Goal: Information Seeking & Learning: Learn about a topic

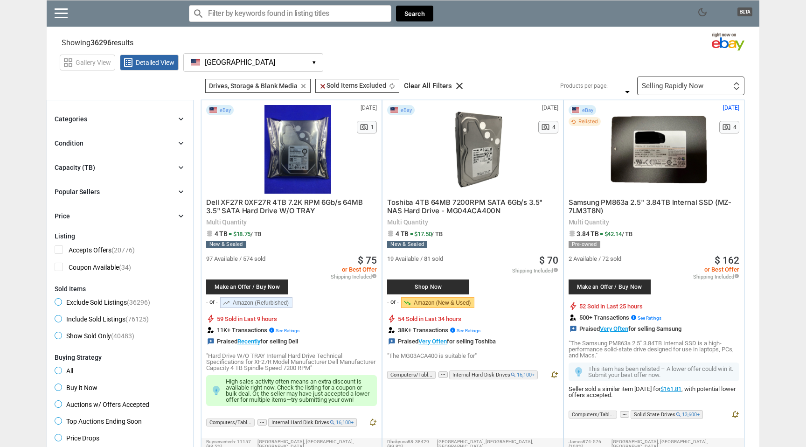
click at [179, 167] on icon "chevron_right" at bounding box center [180, 167] width 9 height 9
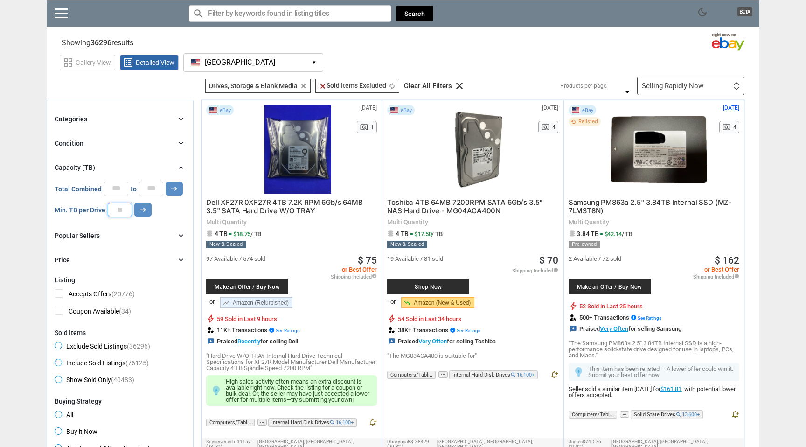
click at [119, 214] on input "number" at bounding box center [120, 210] width 24 height 14
click at [118, 209] on input "**" at bounding box center [120, 210] width 24 height 14
type input "*"
click at [140, 212] on icon "arrow_right_alt" at bounding box center [143, 209] width 9 height 9
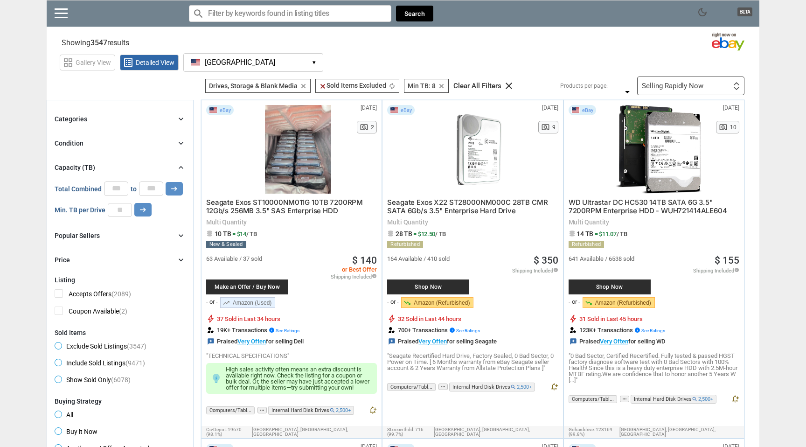
click at [728, 87] on div "Selling Rapidly Now First or Last Chance to Buy Recently Listed Selling Rapidly…" at bounding box center [690, 86] width 107 height 19
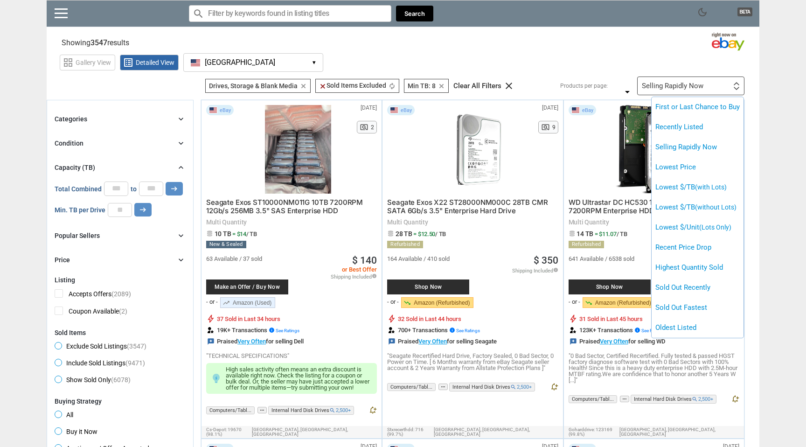
click at [640, 68] on div at bounding box center [403, 223] width 806 height 447
